Goal: Communication & Community: Answer question/provide support

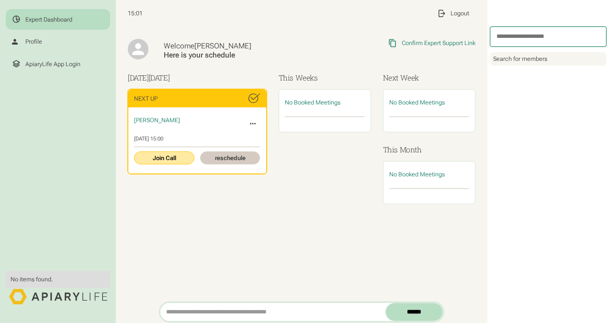
drag, startPoint x: 0, startPoint y: 0, endPoint x: 170, endPoint y: 149, distance: 226.0
click at [170, 151] on link "Join Call" at bounding box center [164, 157] width 60 height 13
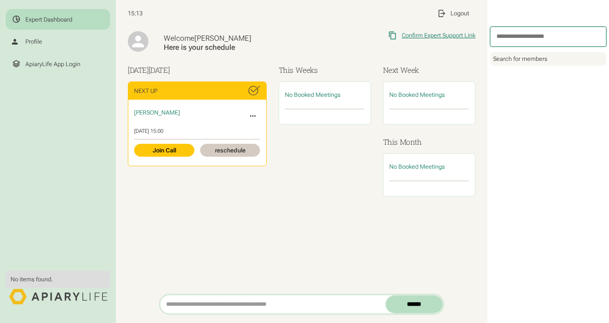
click at [433, 34] on div "Confirm Expert Support Link" at bounding box center [439, 36] width 74 height 8
